Goal: Check status: Check status

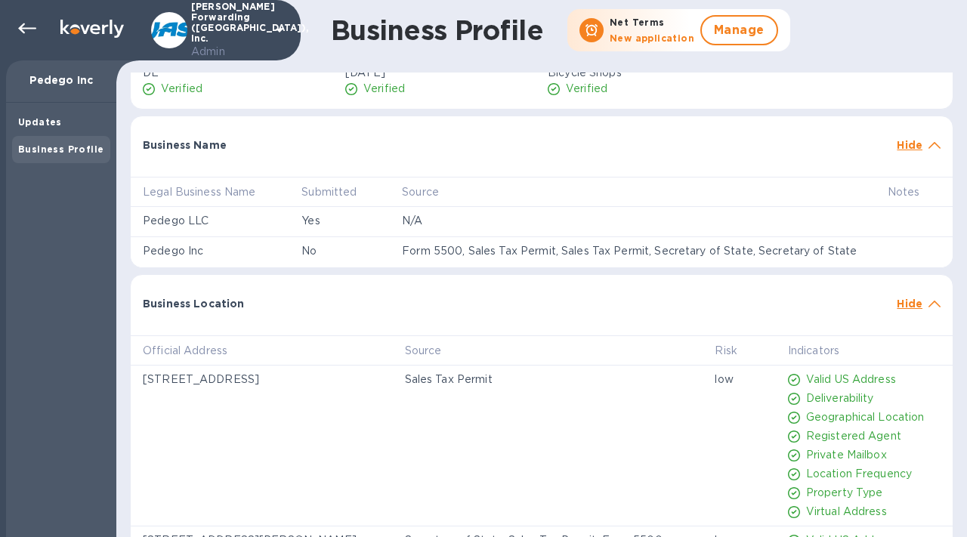
scroll to position [334, 0]
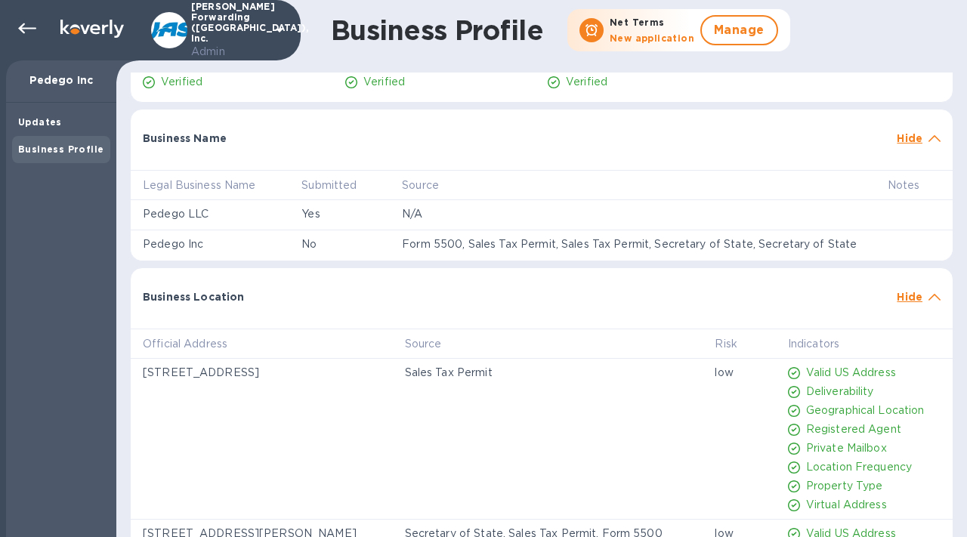
click at [399, 316] on div "Business Location Hide" at bounding box center [542, 292] width 822 height 48
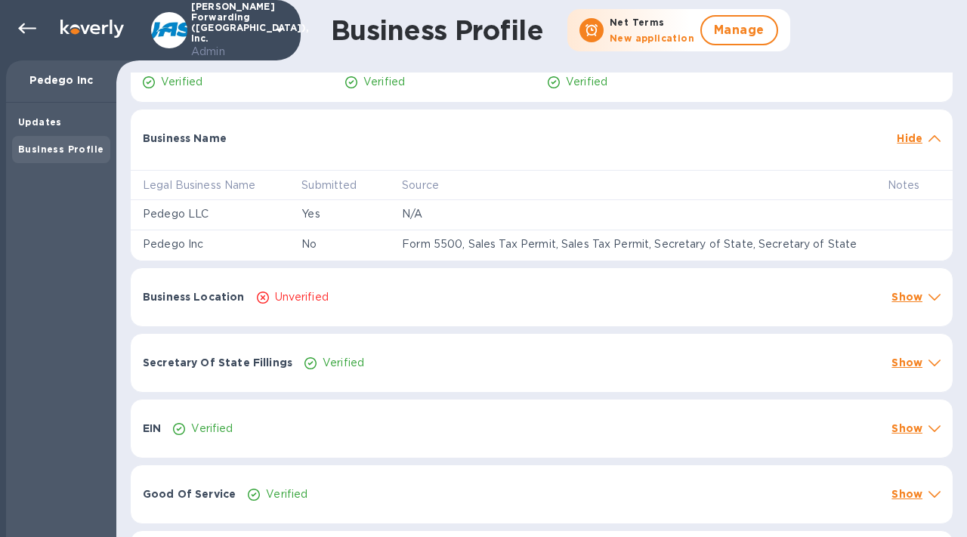
click at [399, 322] on div "Business Location Unverified Show" at bounding box center [542, 297] width 822 height 58
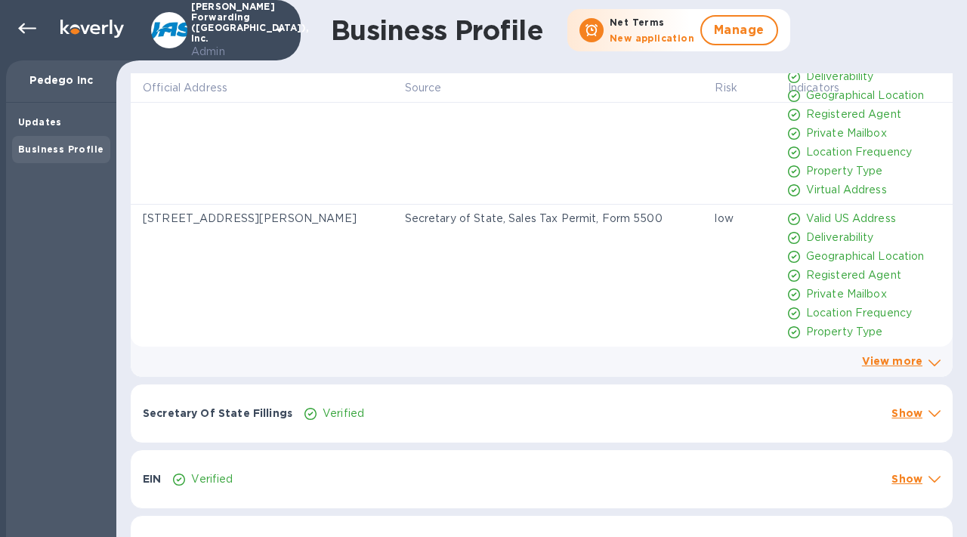
scroll to position [652, 0]
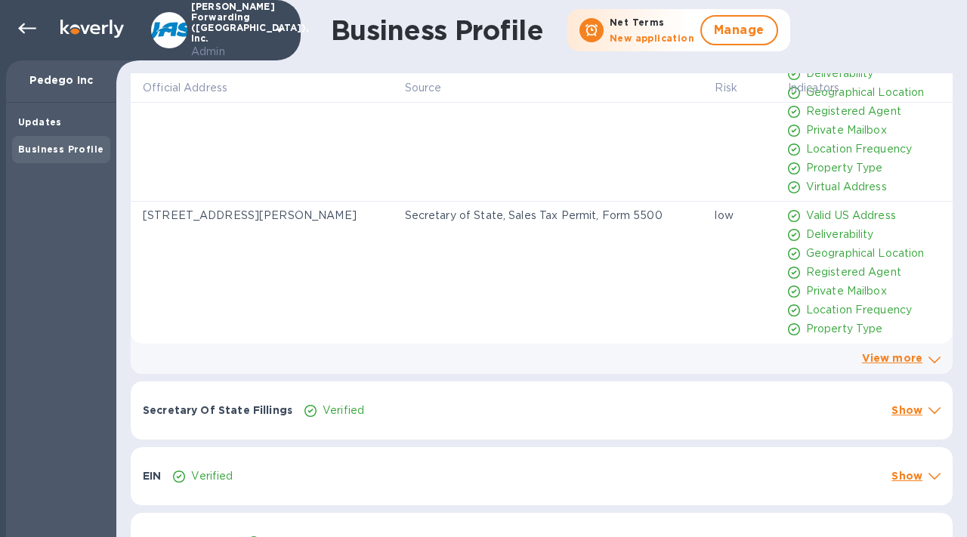
click at [896, 364] on link "View more" at bounding box center [892, 358] width 60 height 12
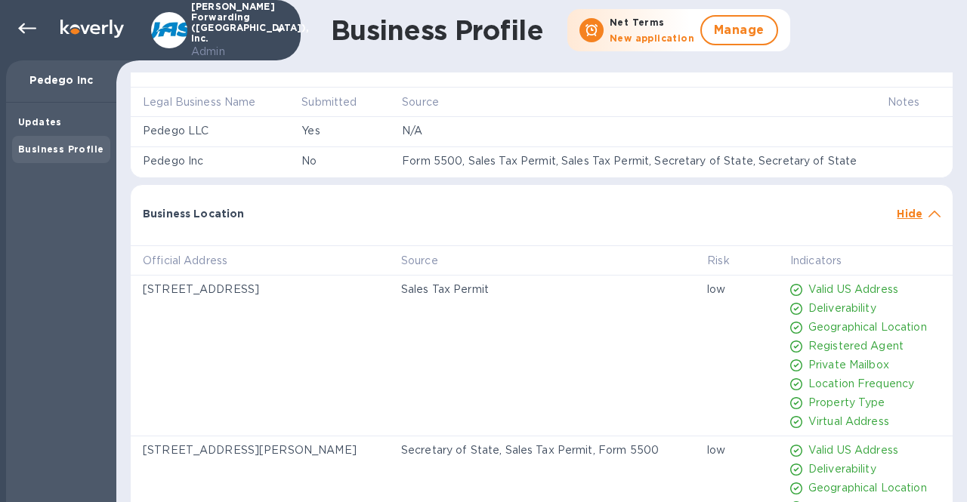
scroll to position [0, 0]
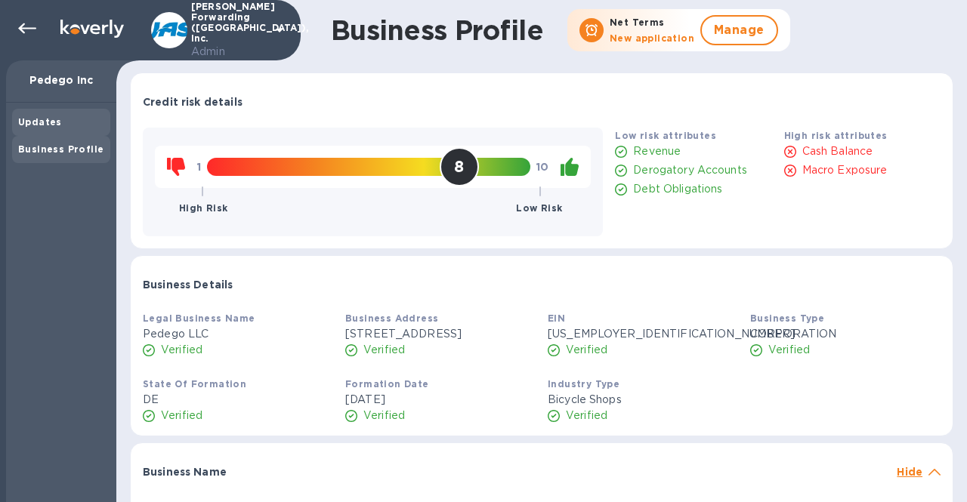
click at [32, 120] on b "Updates" at bounding box center [40, 121] width 44 height 11
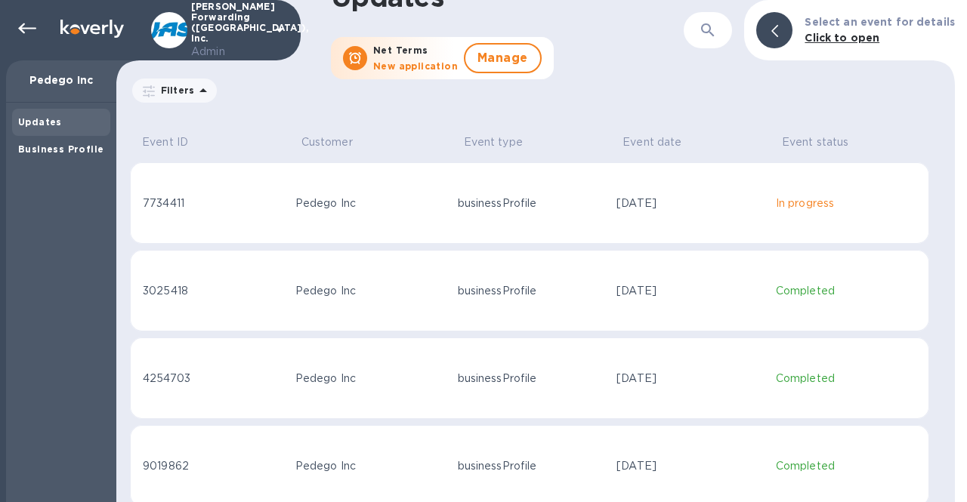
click at [355, 212] on td "Pedego Inc" at bounding box center [370, 203] width 162 height 82
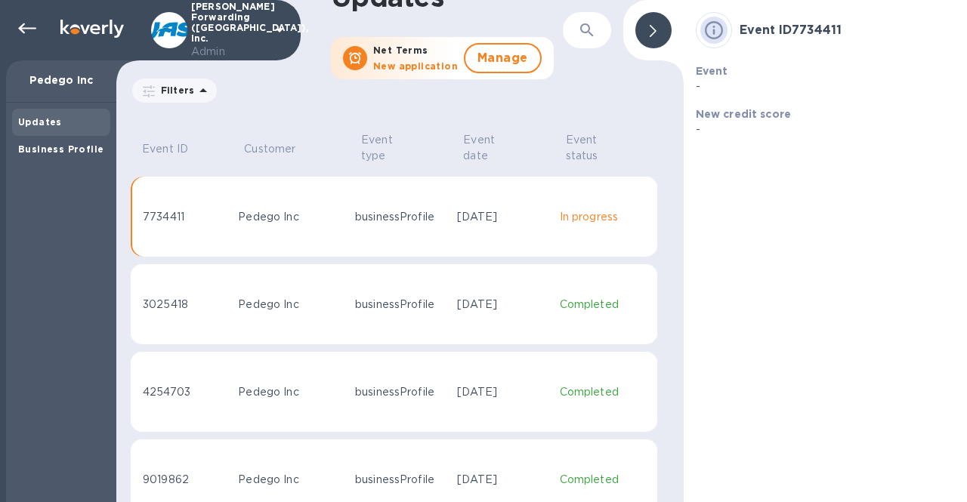
click at [353, 212] on td "businessProfile" at bounding box center [400, 217] width 102 height 82
click at [652, 36] on icon at bounding box center [652, 31] width 7 height 12
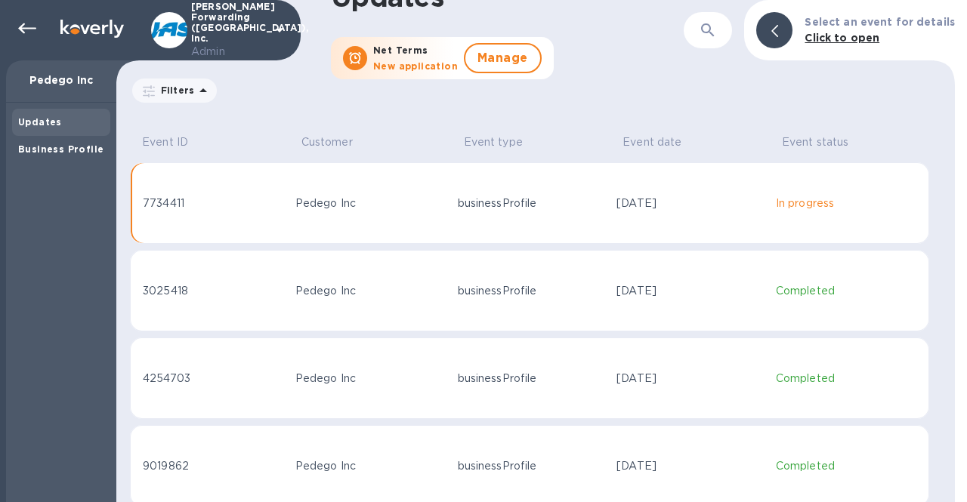
click at [460, 199] on div "businessProfile" at bounding box center [531, 204] width 147 height 16
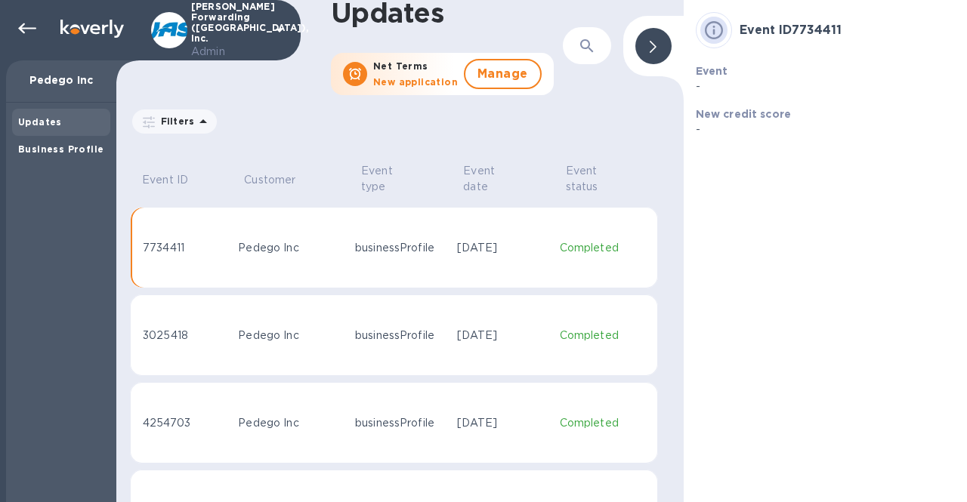
click at [344, 265] on td "Pedego Inc" at bounding box center [290, 248] width 117 height 82
click at [67, 159] on div "Business Profile" at bounding box center [61, 149] width 98 height 27
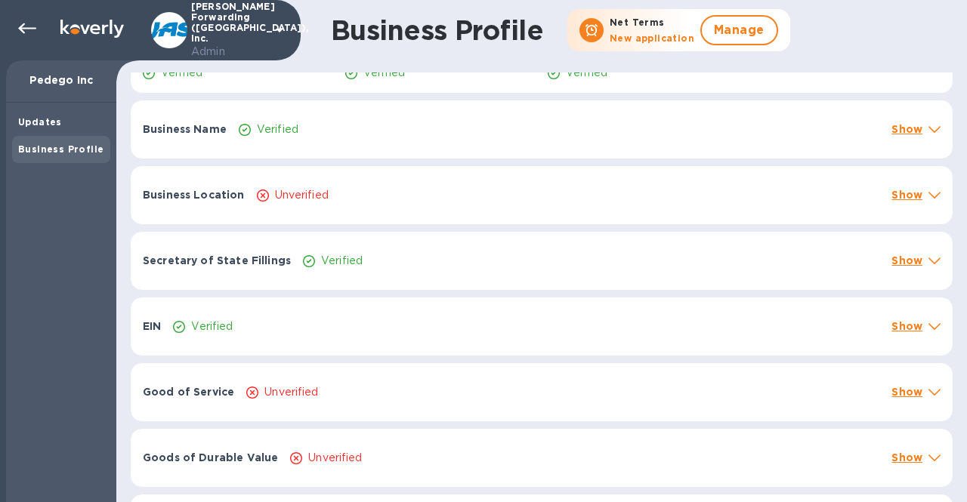
scroll to position [328, 0]
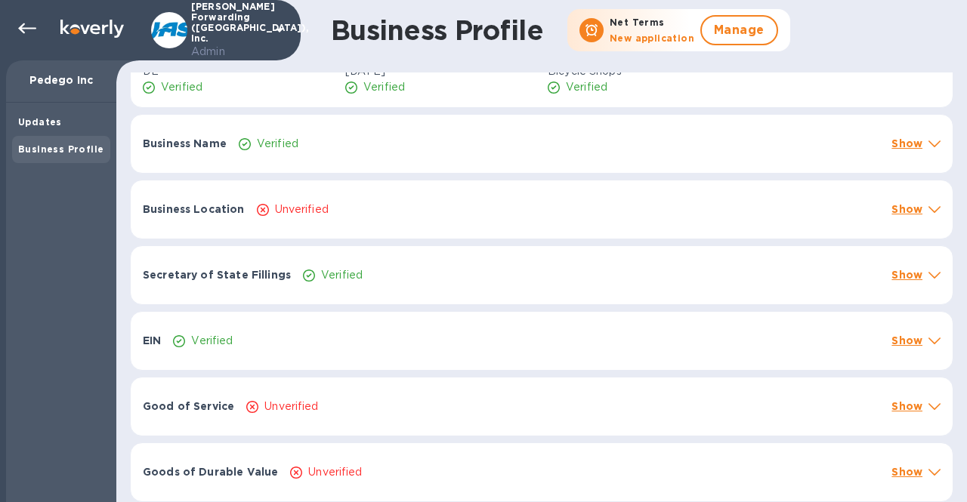
click at [261, 220] on div at bounding box center [263, 209] width 18 height 20
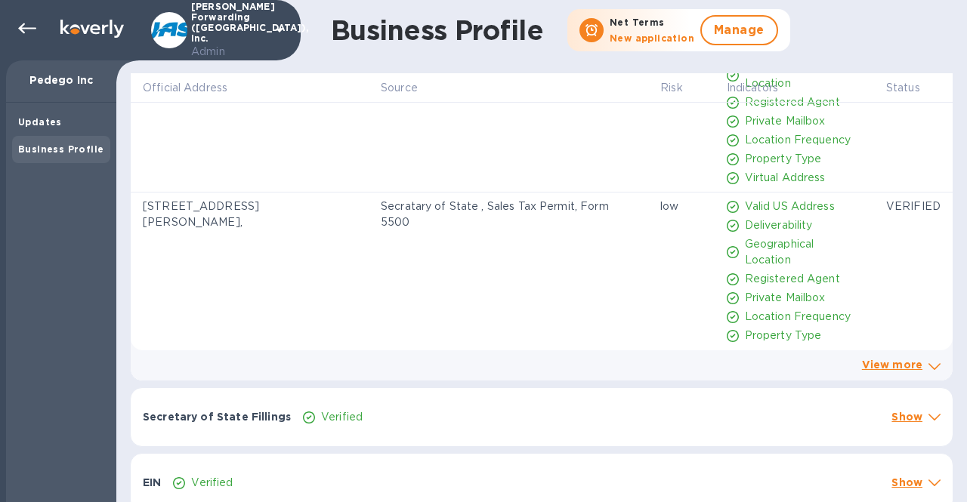
scroll to position [495, 0]
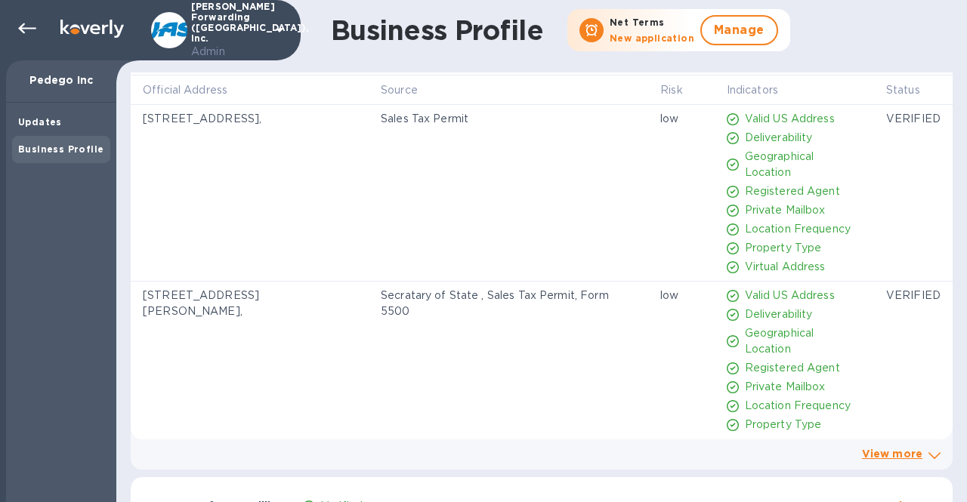
click at [893, 460] on link "View more" at bounding box center [892, 454] width 60 height 12
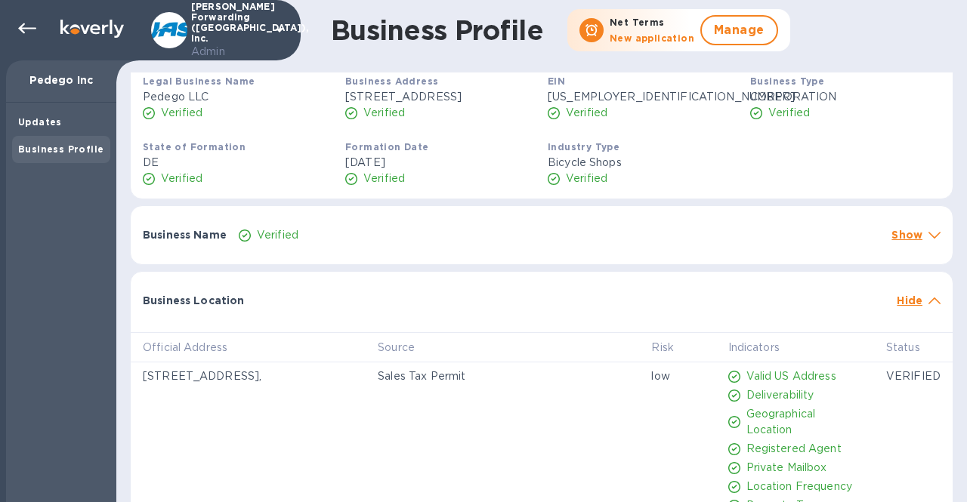
scroll to position [238, 0]
click at [859, 298] on div at bounding box center [571, 292] width 640 height 12
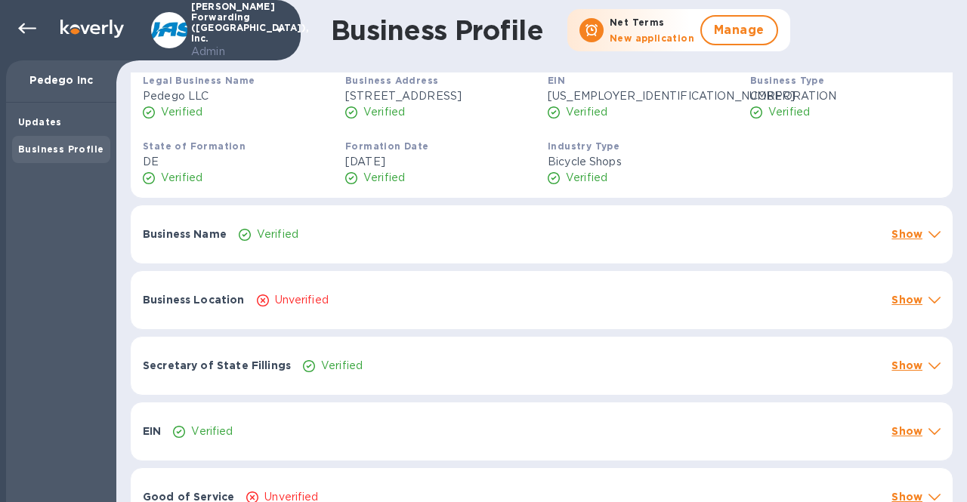
click at [582, 264] on div "Business Name Verified Show" at bounding box center [542, 234] width 822 height 58
